Goal: Task Accomplishment & Management: Use online tool/utility

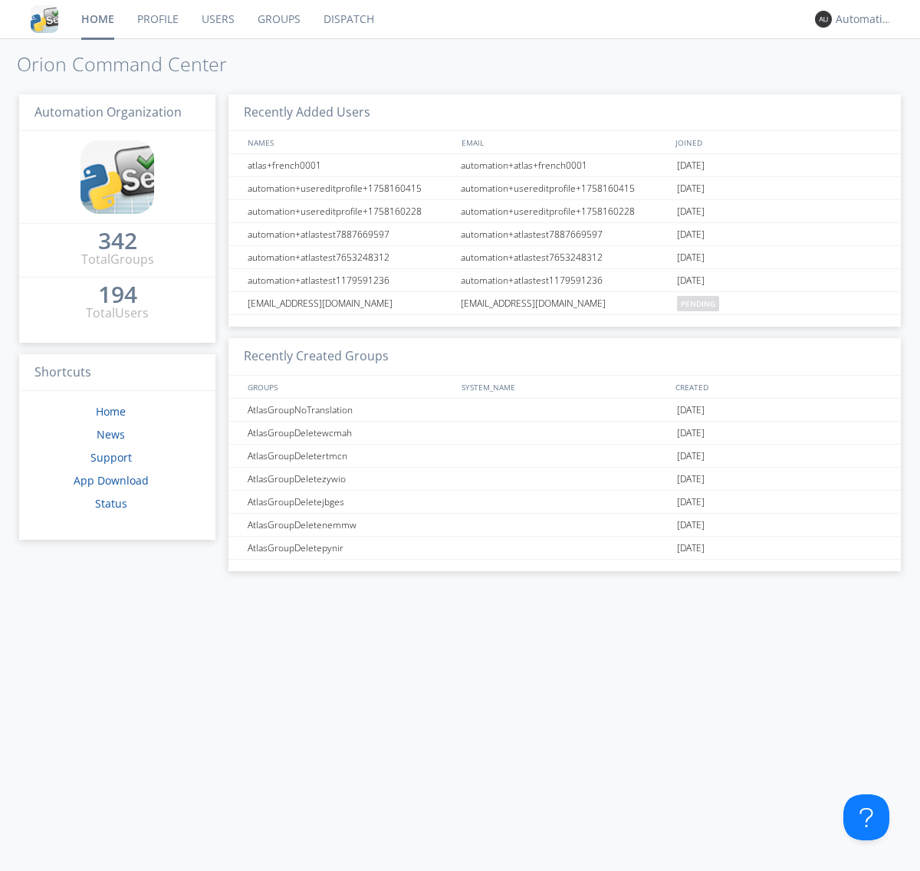
click at [347, 19] on link "Dispatch" at bounding box center [349, 19] width 74 height 38
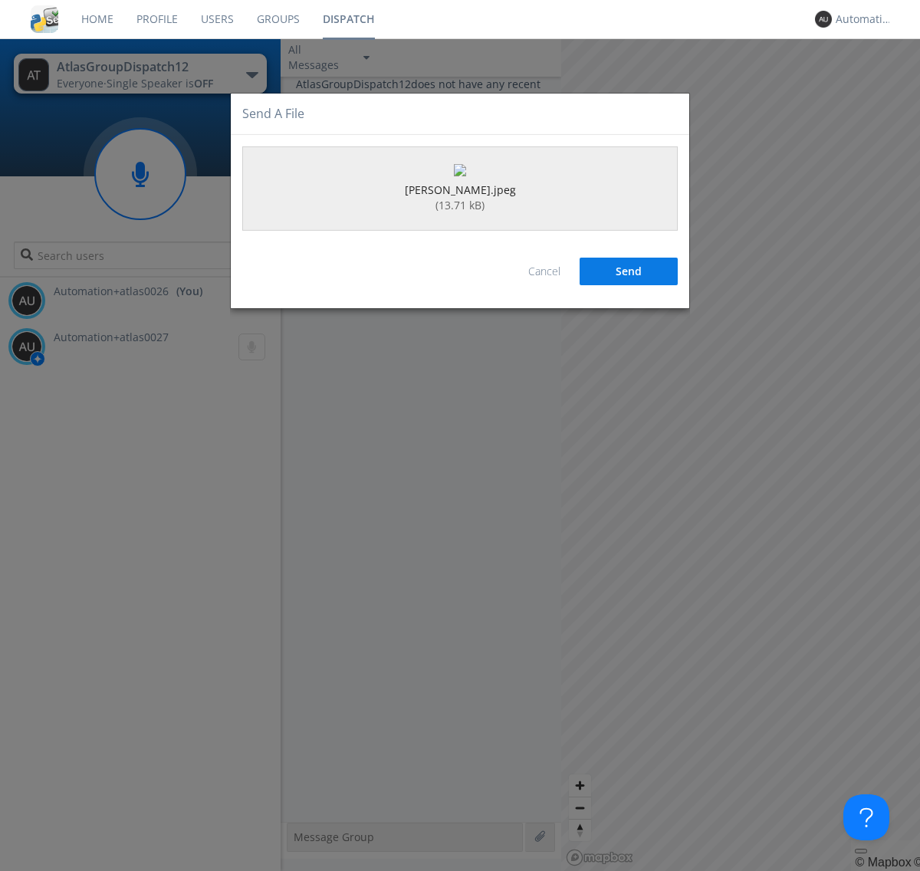
click at [629, 285] on button "Send" at bounding box center [629, 272] width 98 height 28
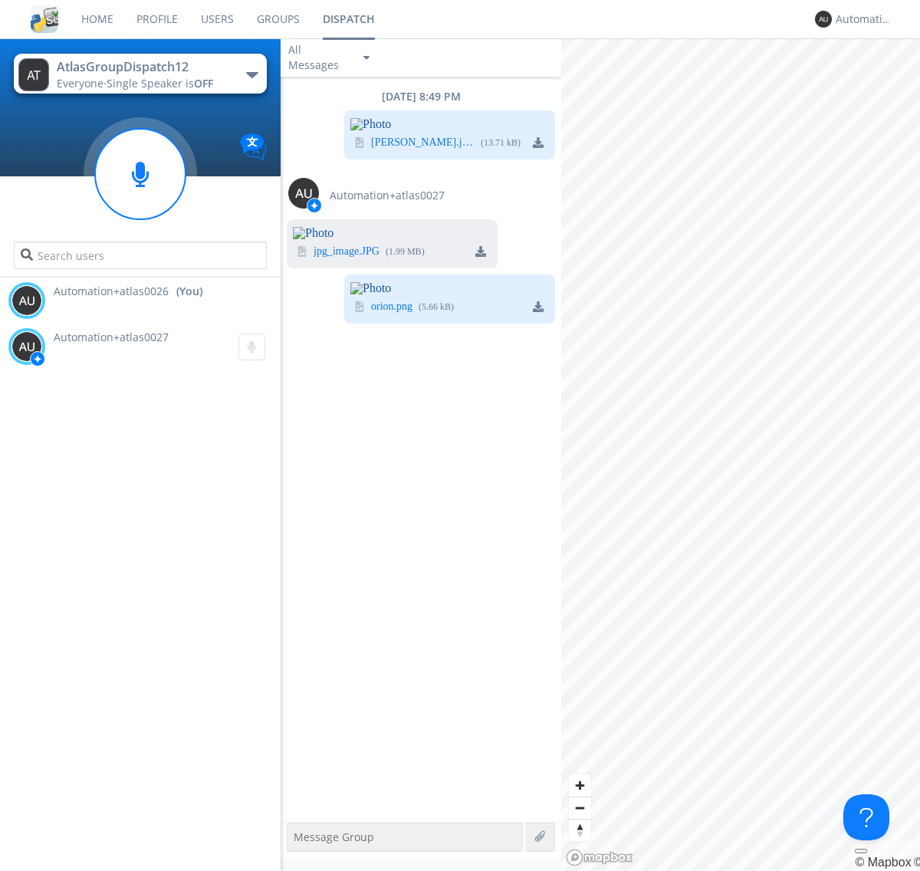
scroll to position [17, 0]
click at [860, 19] on div "Automation+atlas0026" at bounding box center [864, 18] width 57 height 15
click at [872, 80] on div "Log Out" at bounding box center [872, 81] width 79 height 28
